Goal: Task Accomplishment & Management: Manage account settings

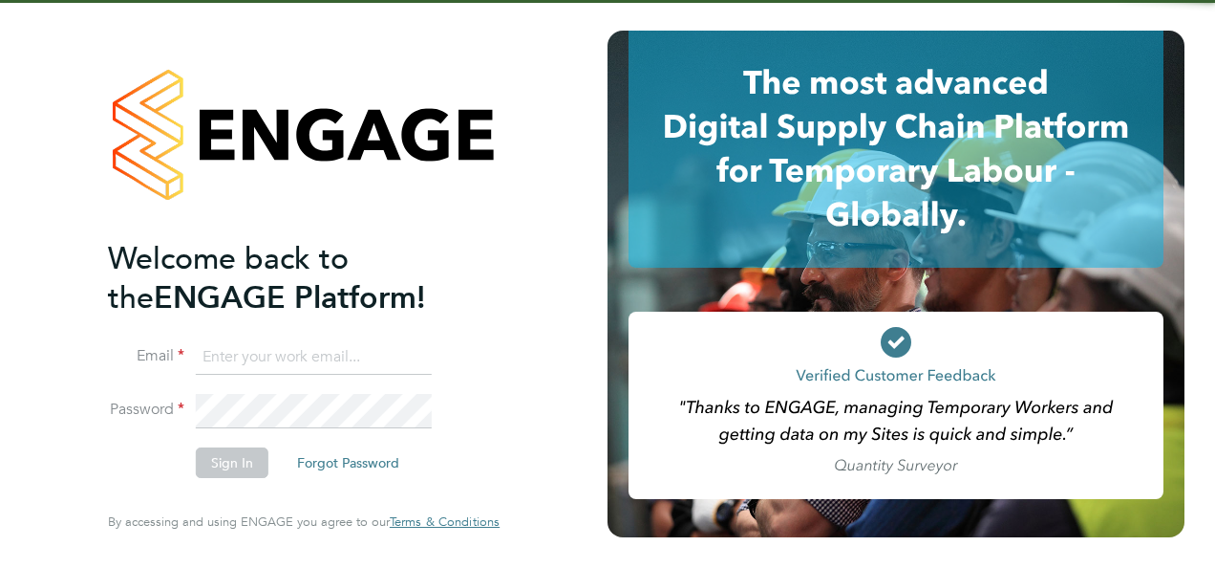
type input "megan@educationmattersgroup.co.uk"
click at [239, 462] on button "Sign In" at bounding box center [232, 462] width 73 height 31
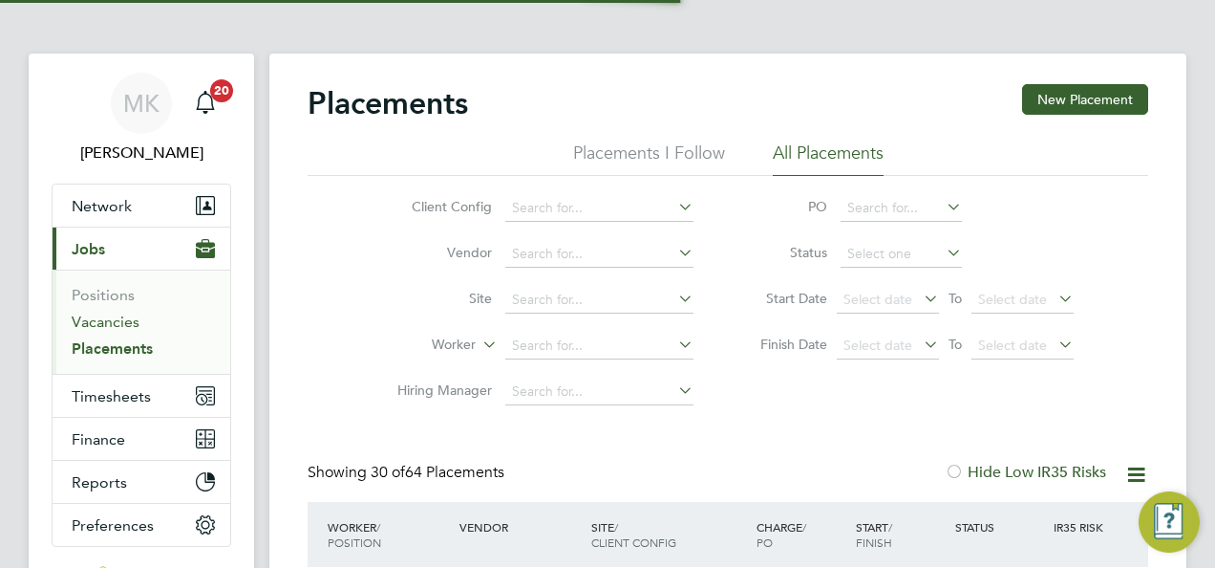
click at [91, 321] on link "Vacancies" at bounding box center [106, 321] width 68 height 18
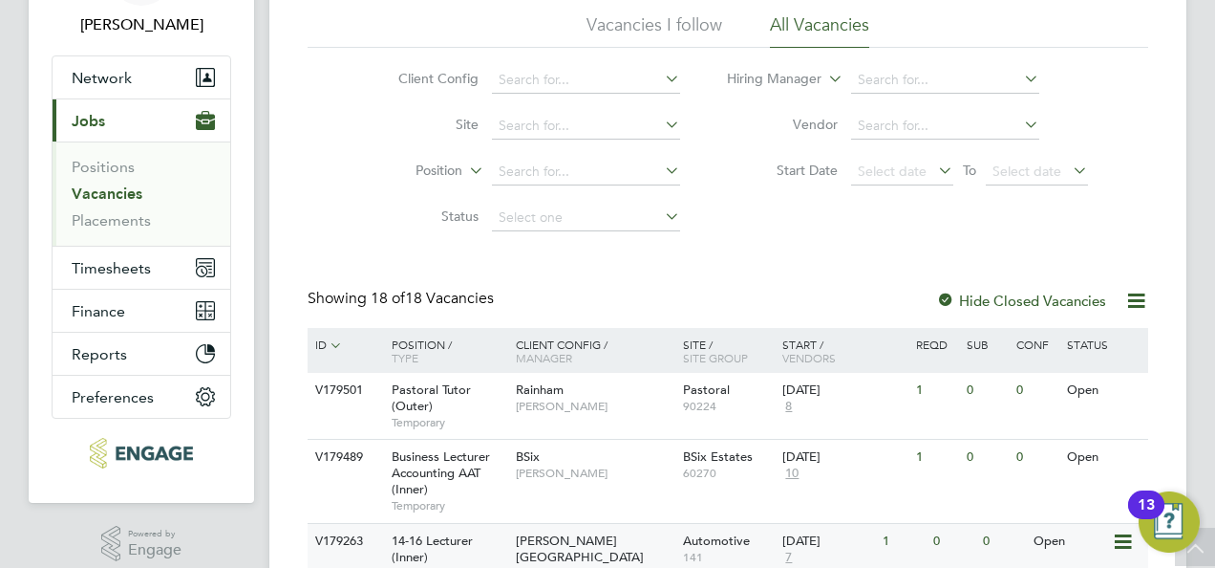
scroll to position [96, 0]
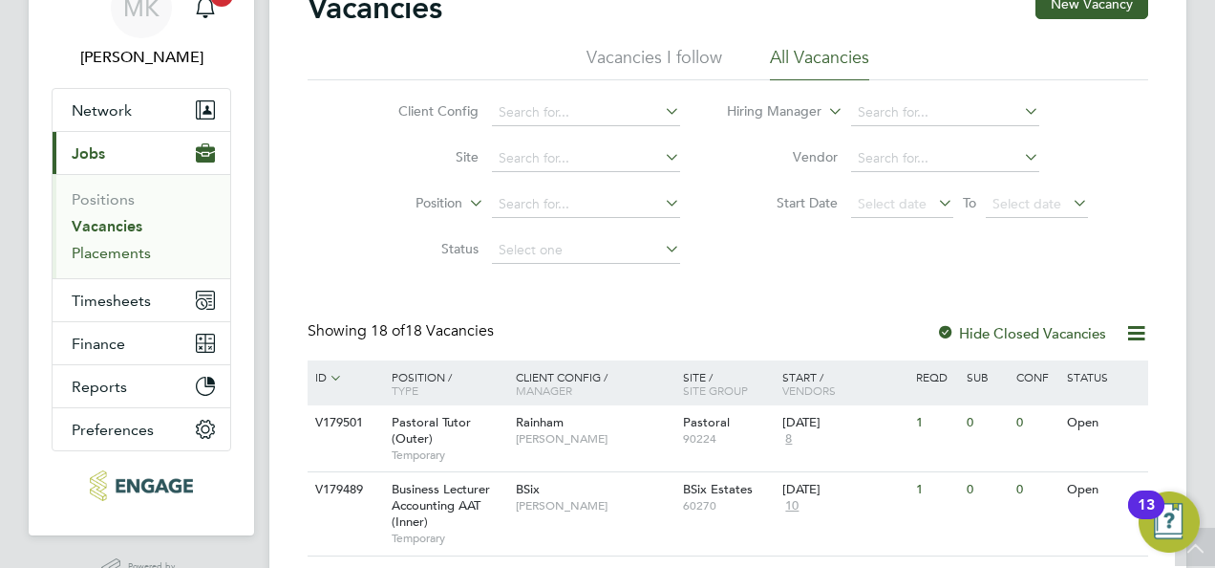
click at [85, 250] on link "Placements" at bounding box center [111, 253] width 79 height 18
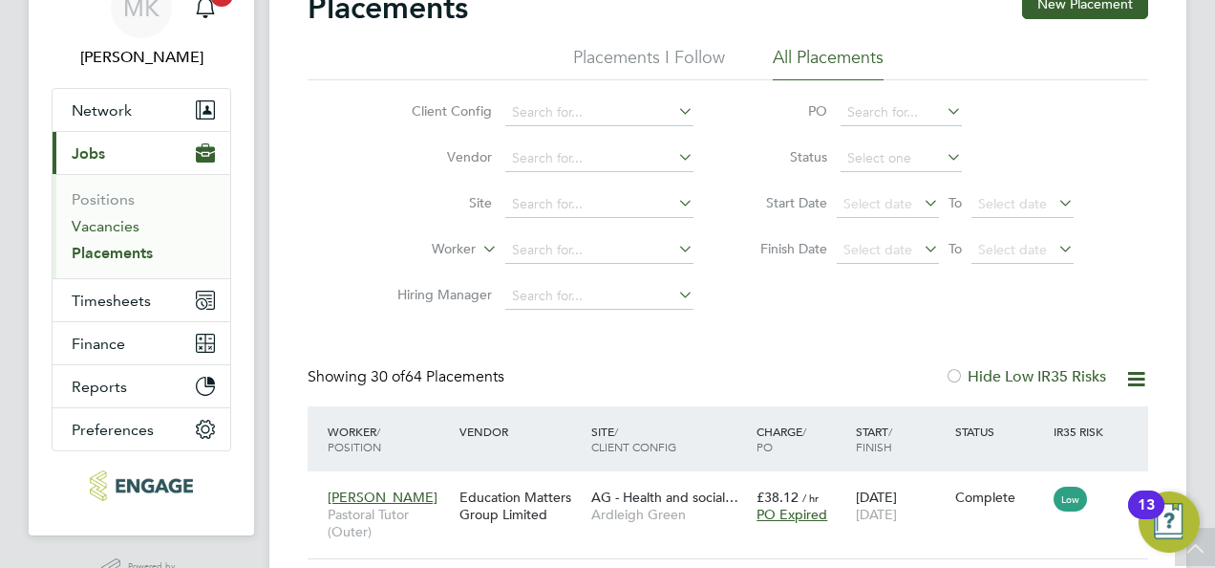
click at [116, 225] on link "Vacancies" at bounding box center [106, 226] width 68 height 18
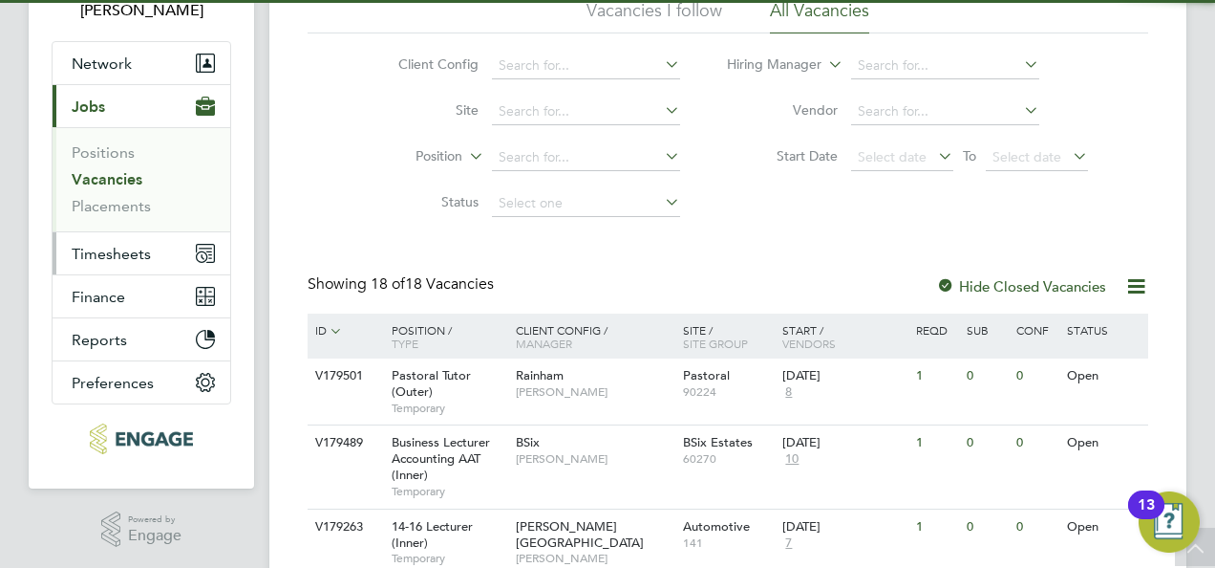
click at [145, 252] on span "Timesheets" at bounding box center [111, 254] width 79 height 18
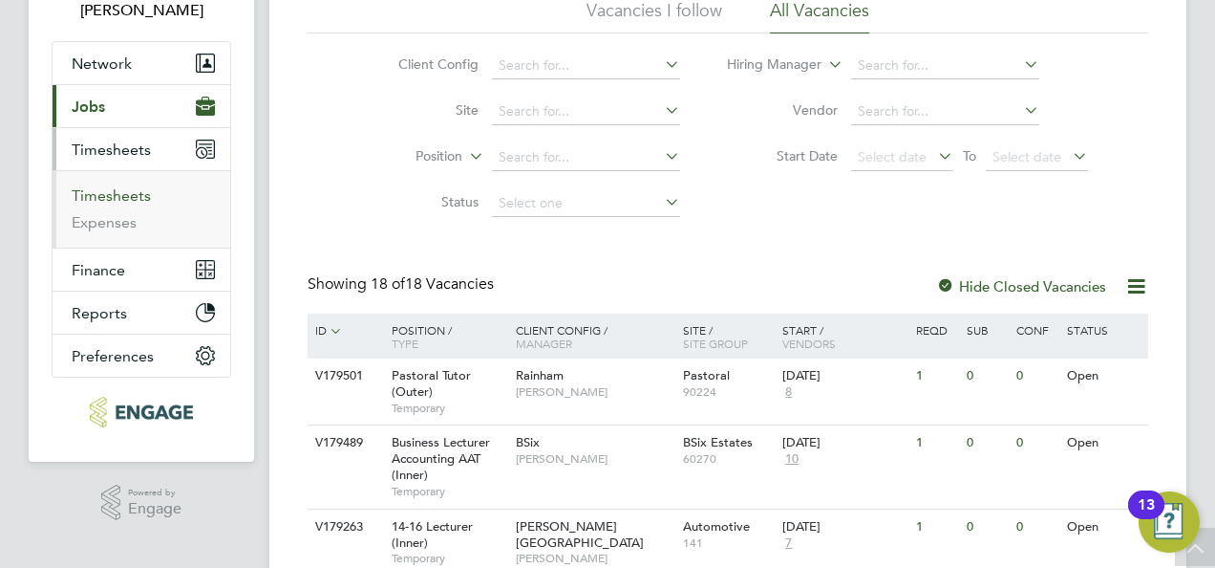
click at [134, 194] on link "Timesheets" at bounding box center [111, 195] width 79 height 18
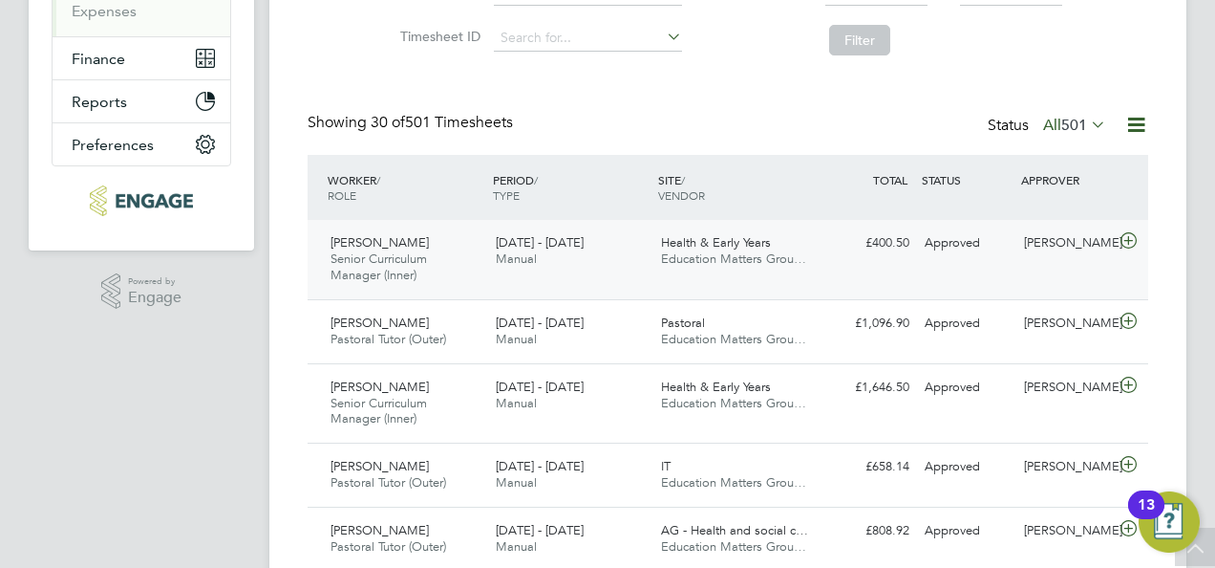
click at [1127, 240] on icon at bounding box center [1129, 240] width 24 height 15
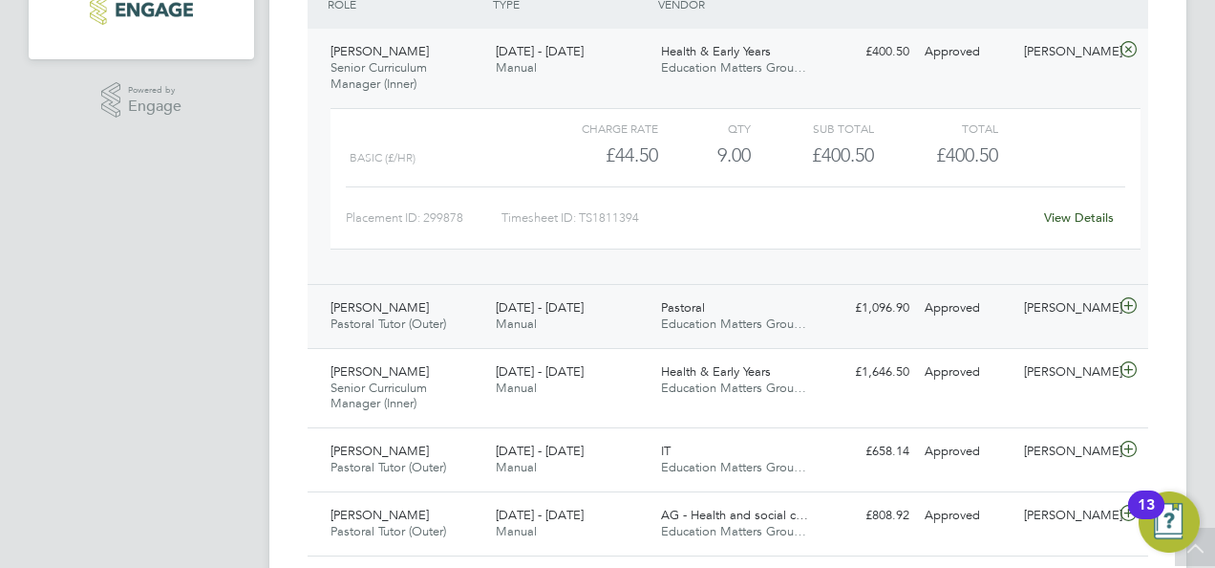
click at [1125, 299] on icon at bounding box center [1129, 305] width 24 height 15
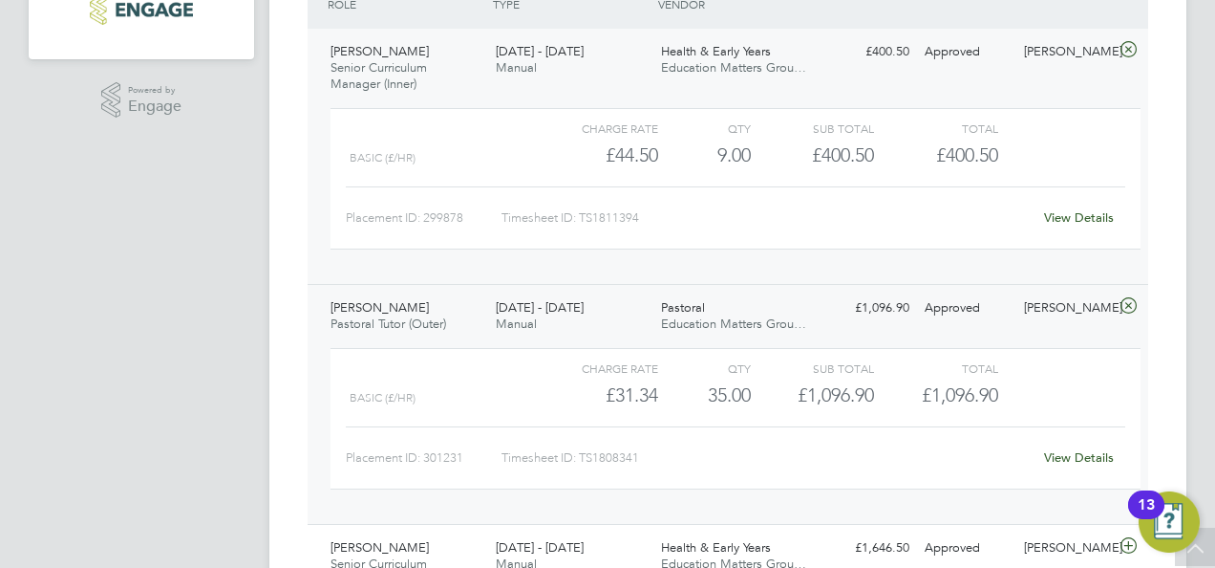
click at [1122, 307] on icon at bounding box center [1129, 305] width 24 height 15
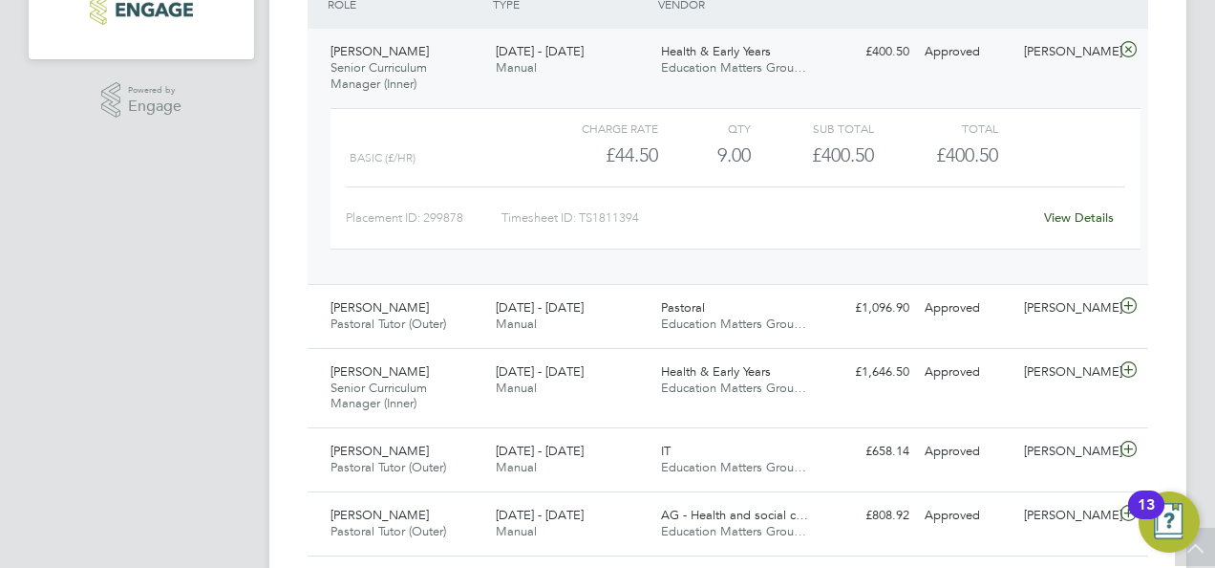
click at [1122, 47] on icon at bounding box center [1129, 49] width 24 height 15
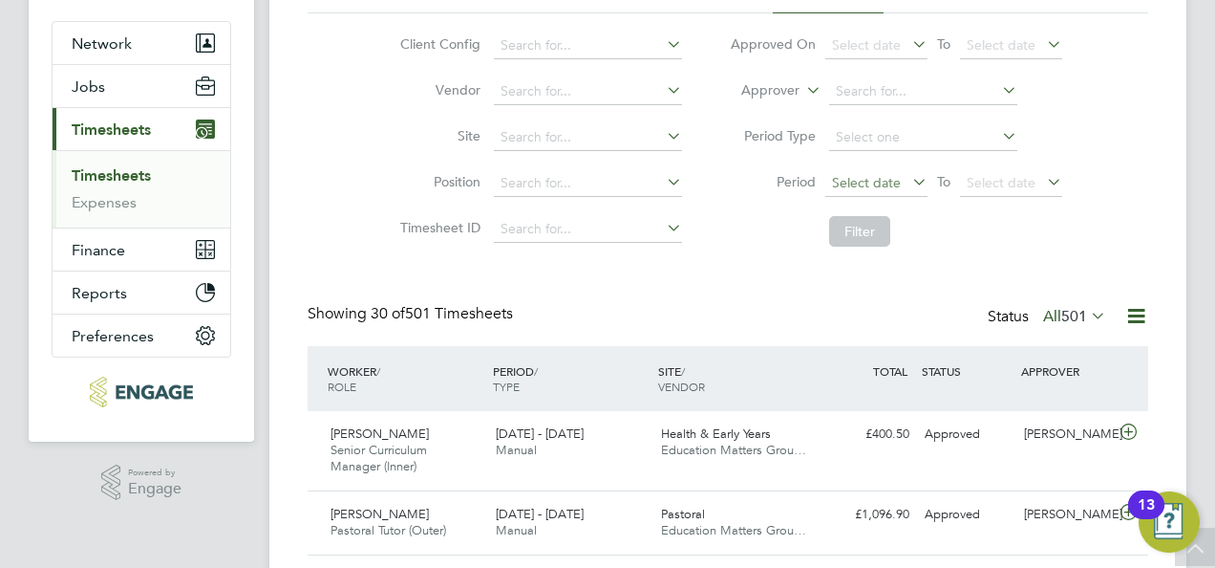
click at [903, 183] on span "Select date" at bounding box center [876, 184] width 102 height 26
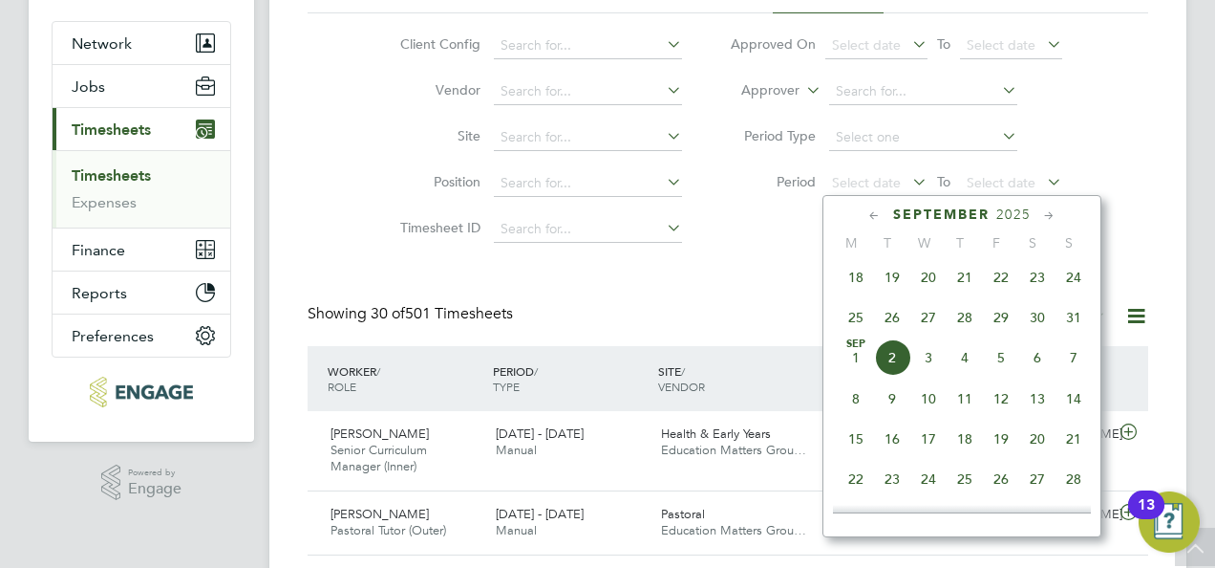
click at [860, 325] on span "25" at bounding box center [856, 317] width 36 height 36
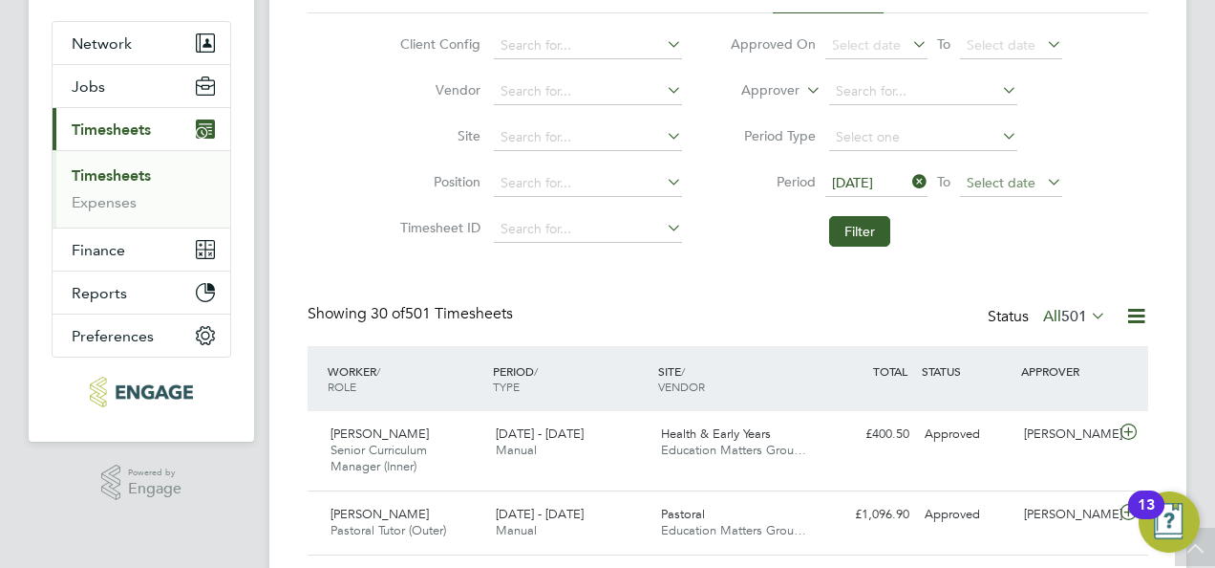
click at [998, 174] on span "Select date" at bounding box center [1001, 182] width 69 height 17
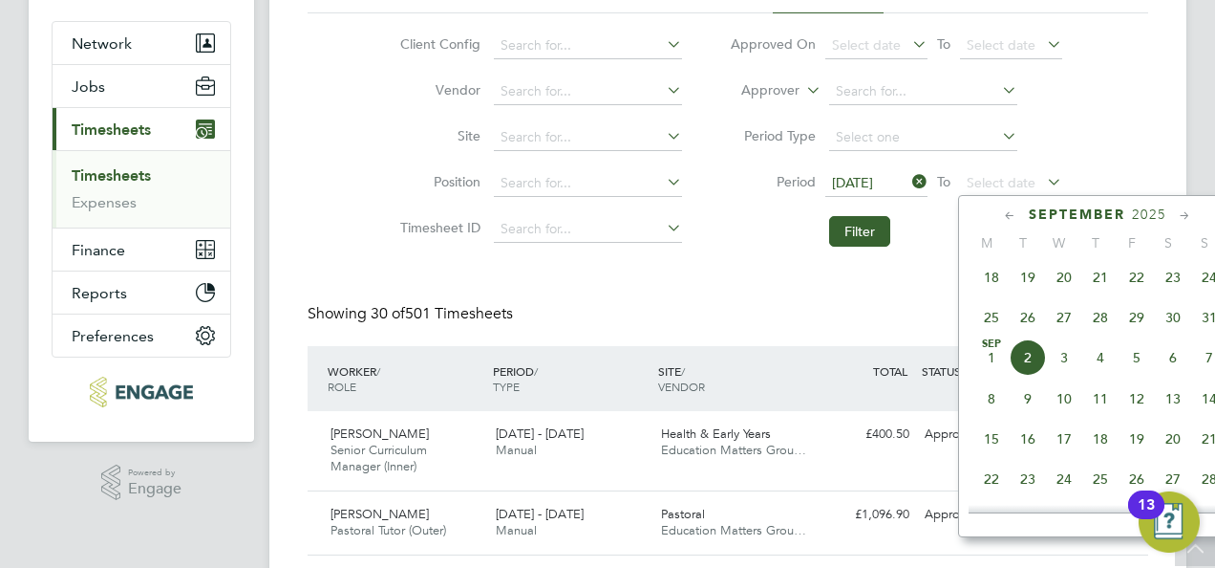
click at [1207, 326] on span "31" at bounding box center [1209, 317] width 36 height 36
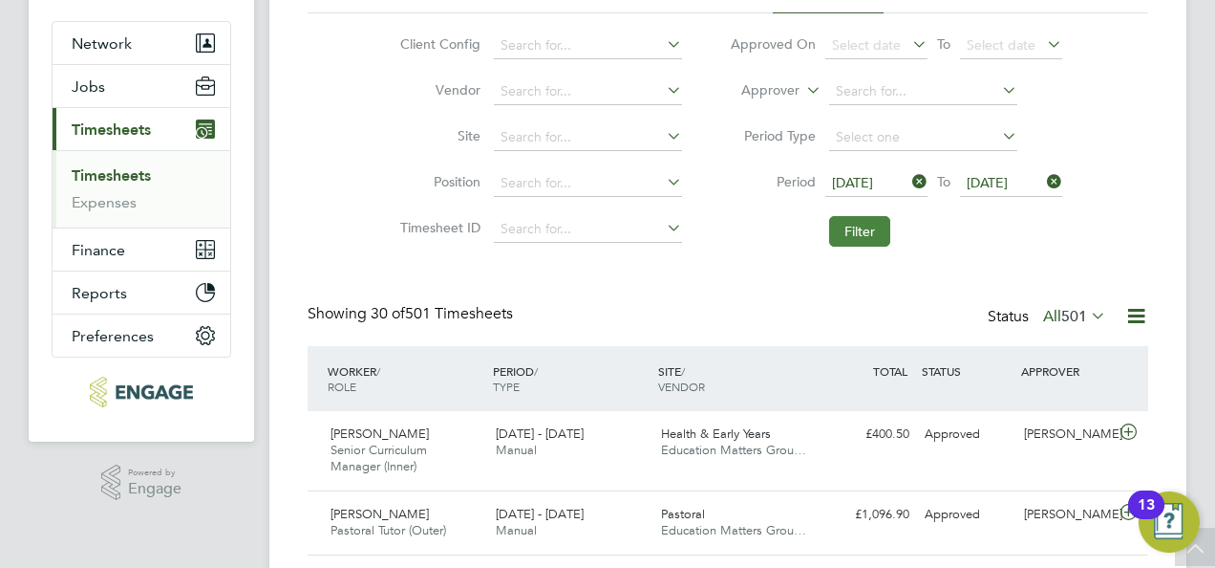
click at [866, 230] on button "Filter" at bounding box center [859, 231] width 61 height 31
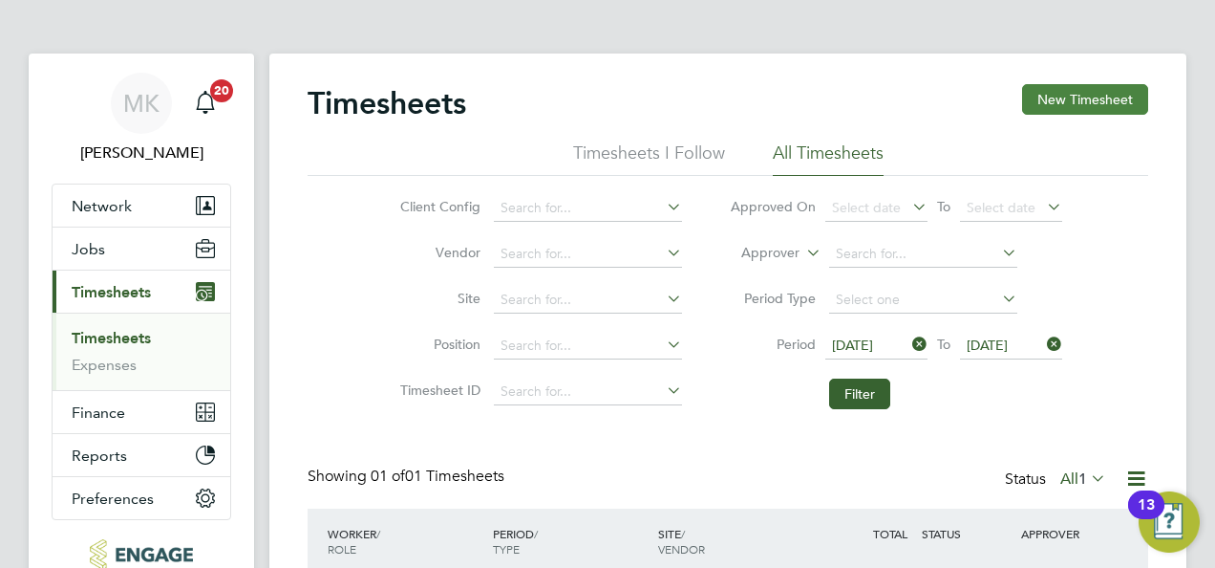
click at [1095, 93] on button "New Timesheet" at bounding box center [1085, 99] width 126 height 31
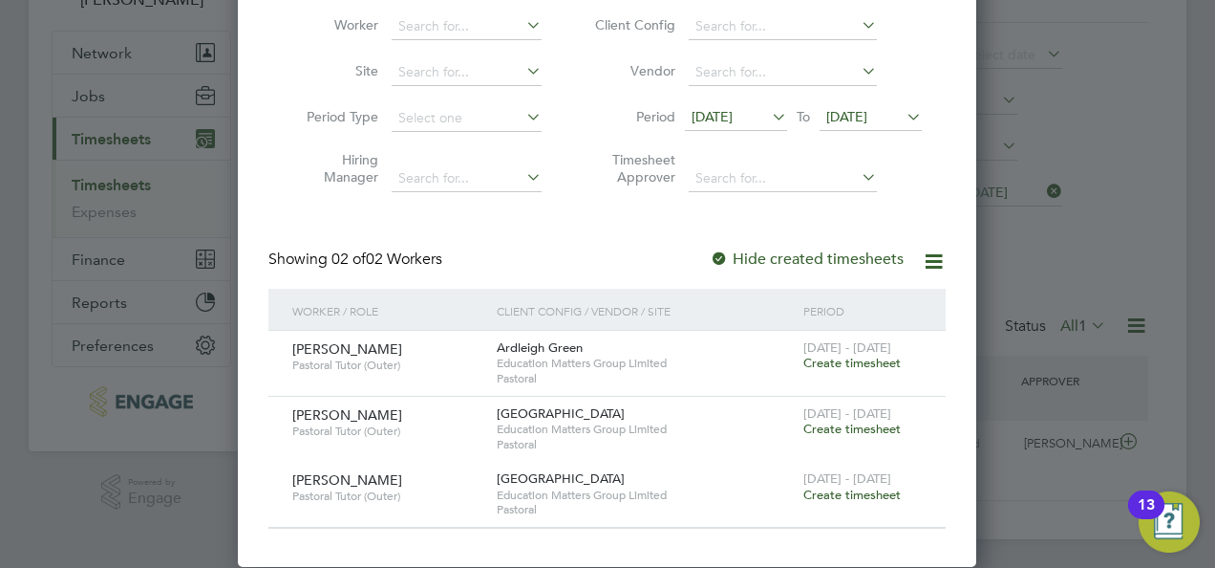
click at [854, 359] on span "Create timesheet" at bounding box center [852, 362] width 97 height 16
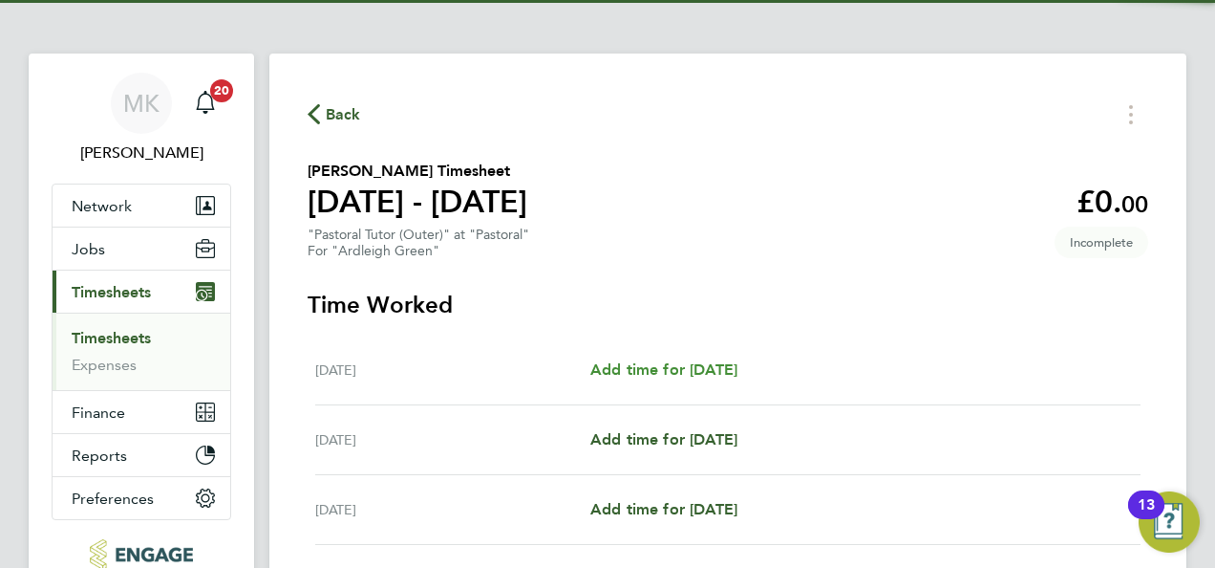
click at [639, 375] on span "Add time for [DATE]" at bounding box center [663, 369] width 147 height 18
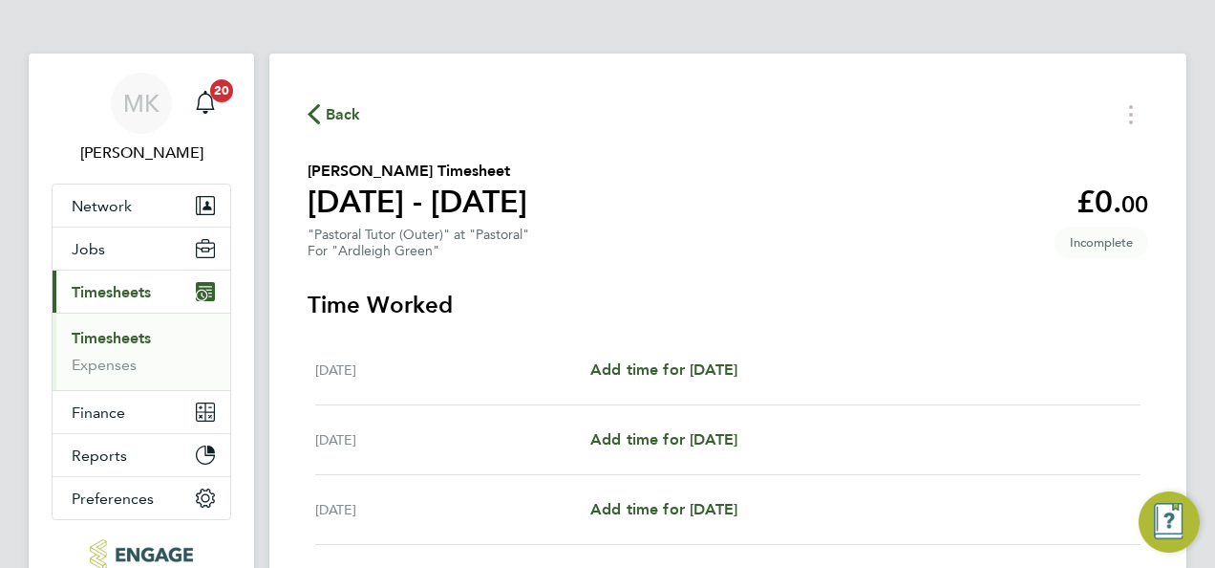
select select "60"
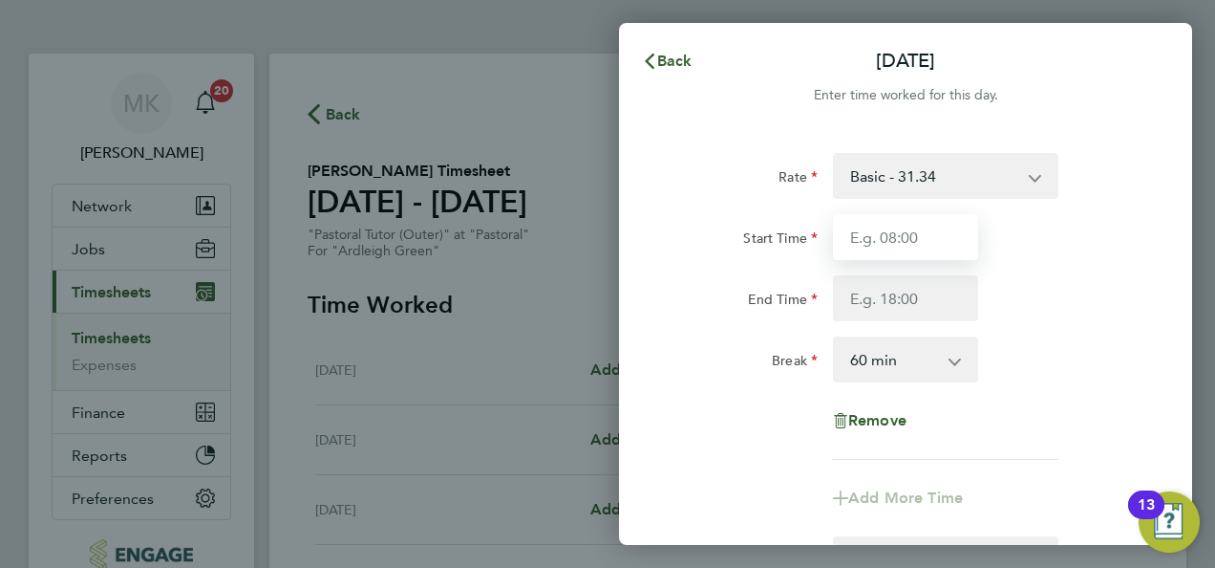
click at [884, 247] on input "Start Time" at bounding box center [905, 237] width 145 height 46
type input "09:00"
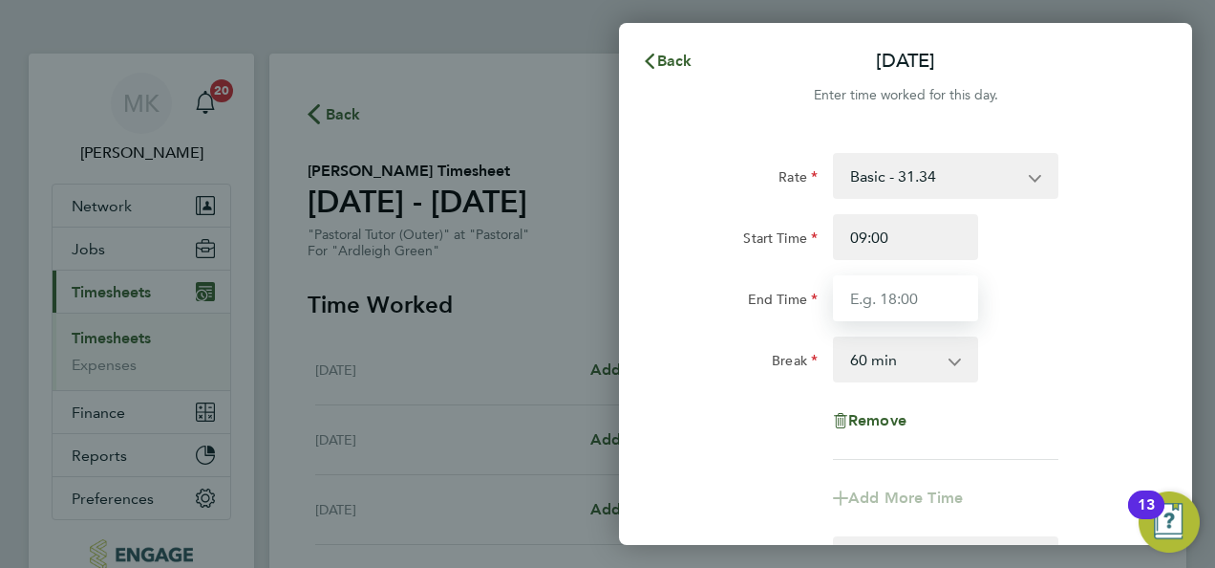
type input "17:00"
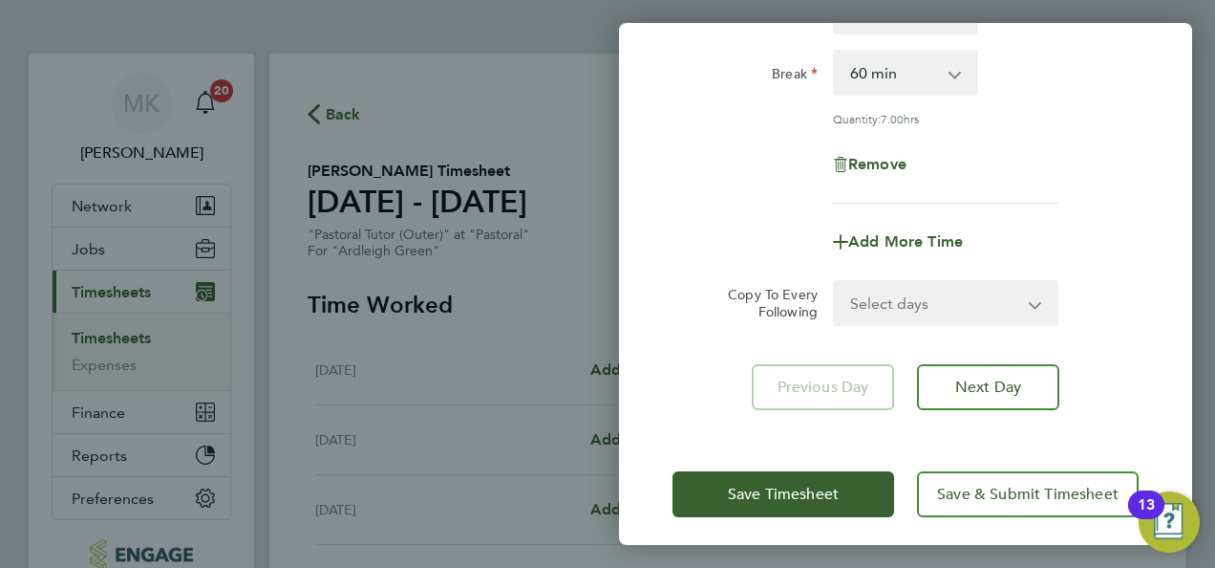
click at [902, 308] on select "Select days Day Weekday (Mon-Fri) Weekend (Sat-Sun) [DATE] [DATE] [DATE] [DATE]…" at bounding box center [935, 303] width 201 height 42
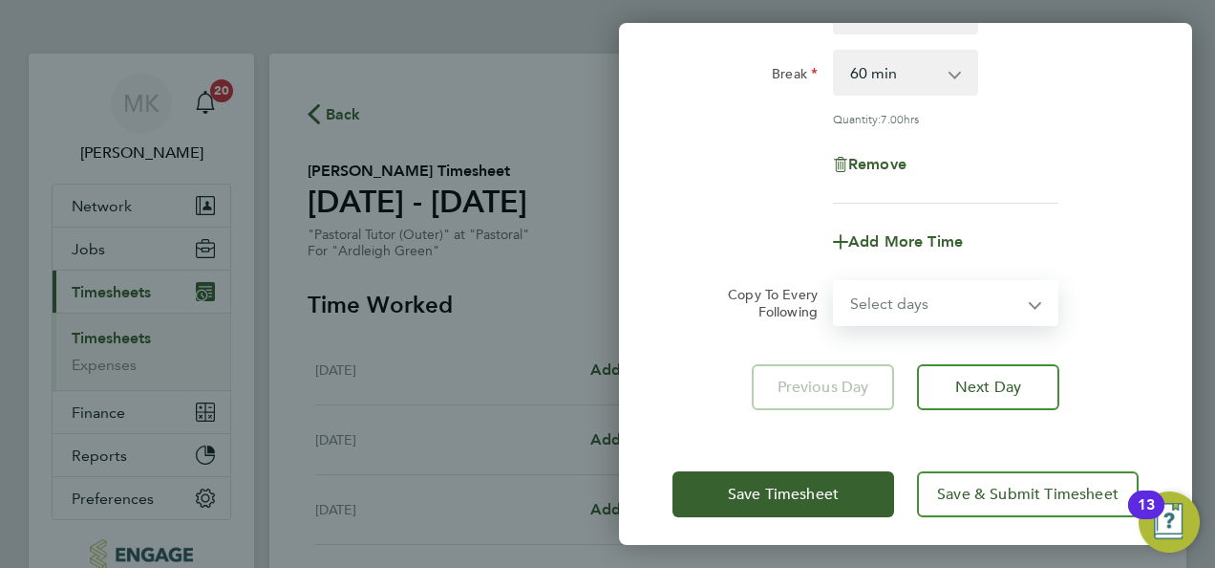
select select "WEEKDAY"
click at [835, 282] on select "Select days Day Weekday (Mon-Fri) Weekend (Sat-Sun) [DATE] [DATE] [DATE] [DATE]…" at bounding box center [935, 303] width 201 height 42
select select "[DATE]"
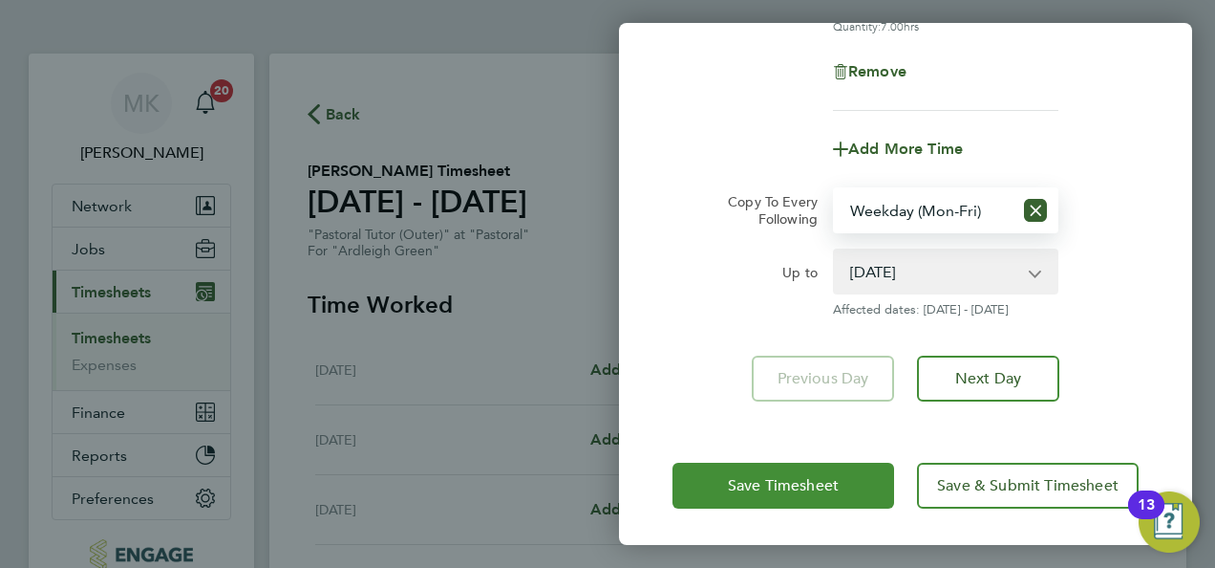
click at [778, 476] on span "Save Timesheet" at bounding box center [783, 485] width 111 height 19
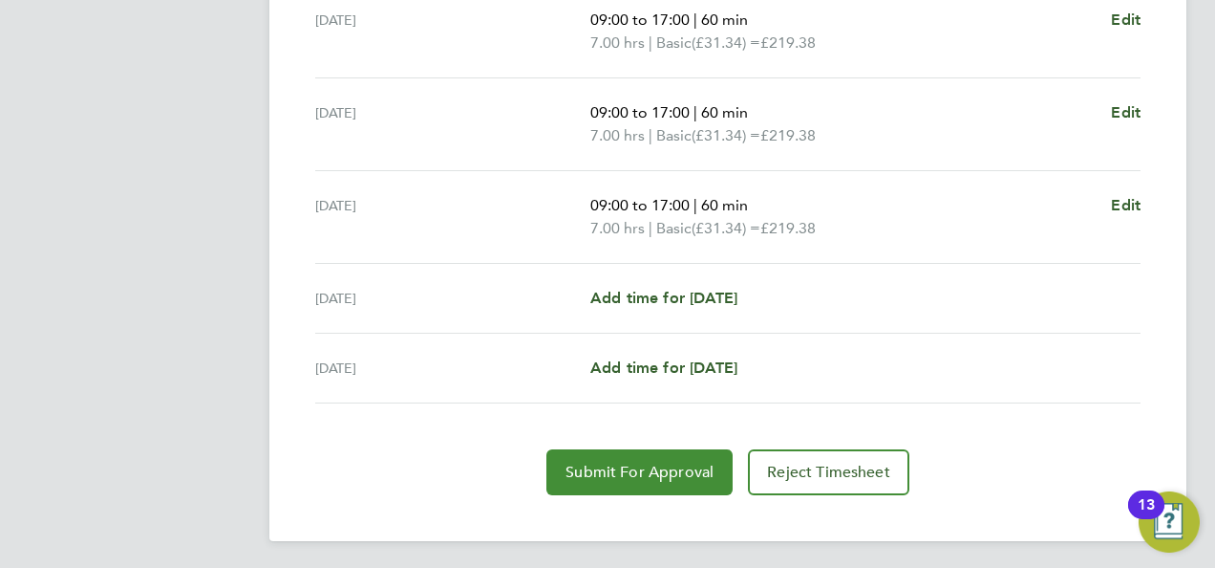
click at [608, 453] on button "Submit For Approval" at bounding box center [639, 472] width 186 height 46
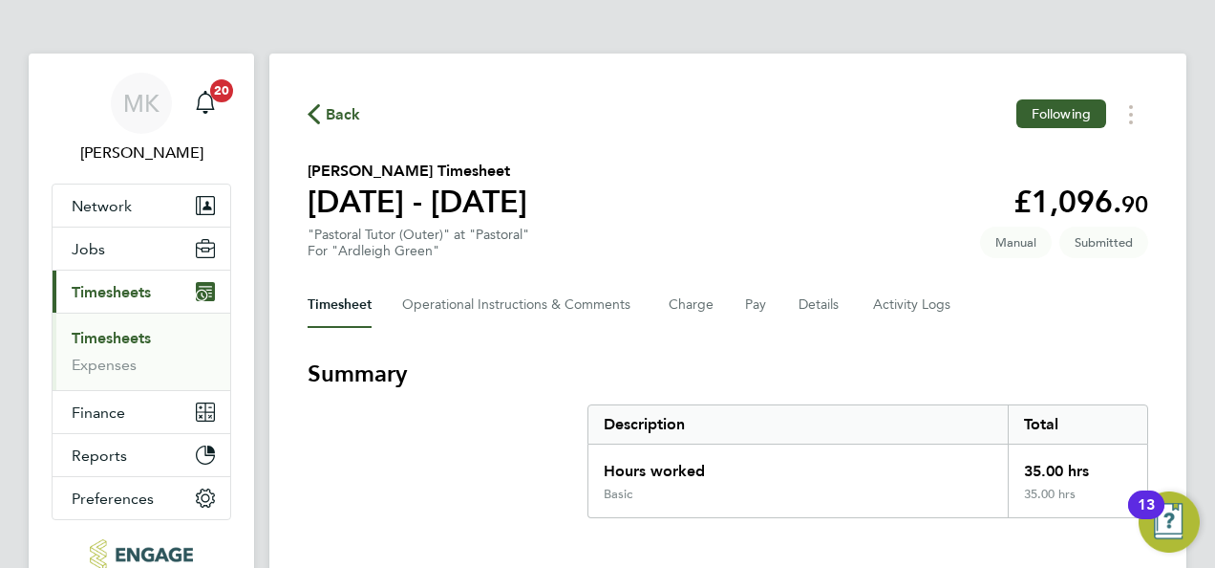
click at [338, 113] on span "Back" at bounding box center [343, 114] width 35 height 23
